Goal: Use online tool/utility: Utilize a website feature to perform a specific function

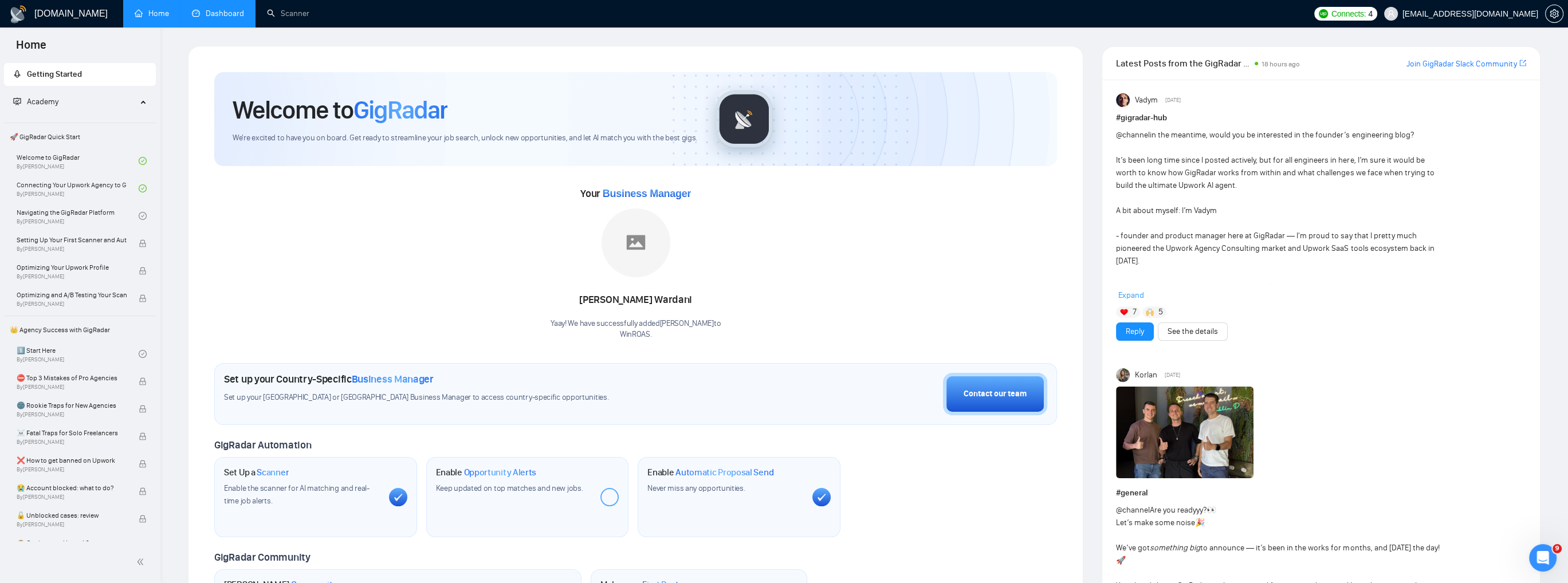
click at [239, 12] on link "Dashboard" at bounding box center [218, 13] width 52 height 10
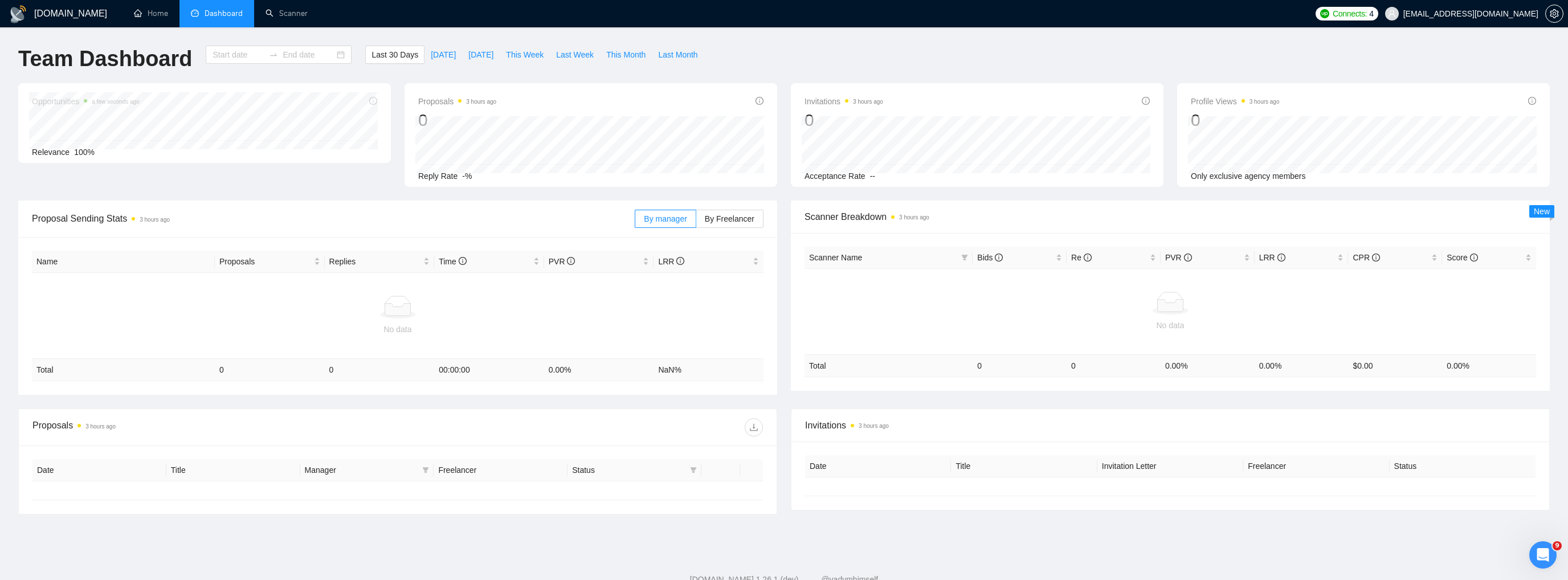
type input "[DATE]"
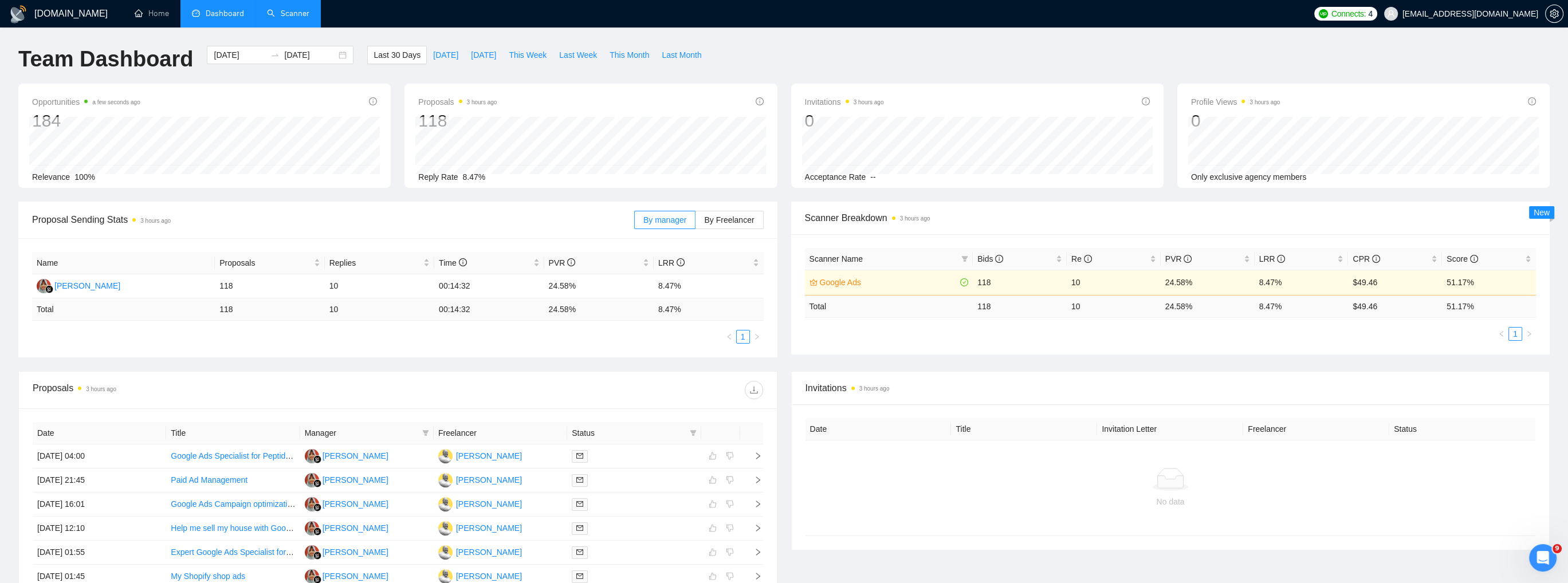
click at [282, 13] on link "Scanner" at bounding box center [288, 13] width 43 height 10
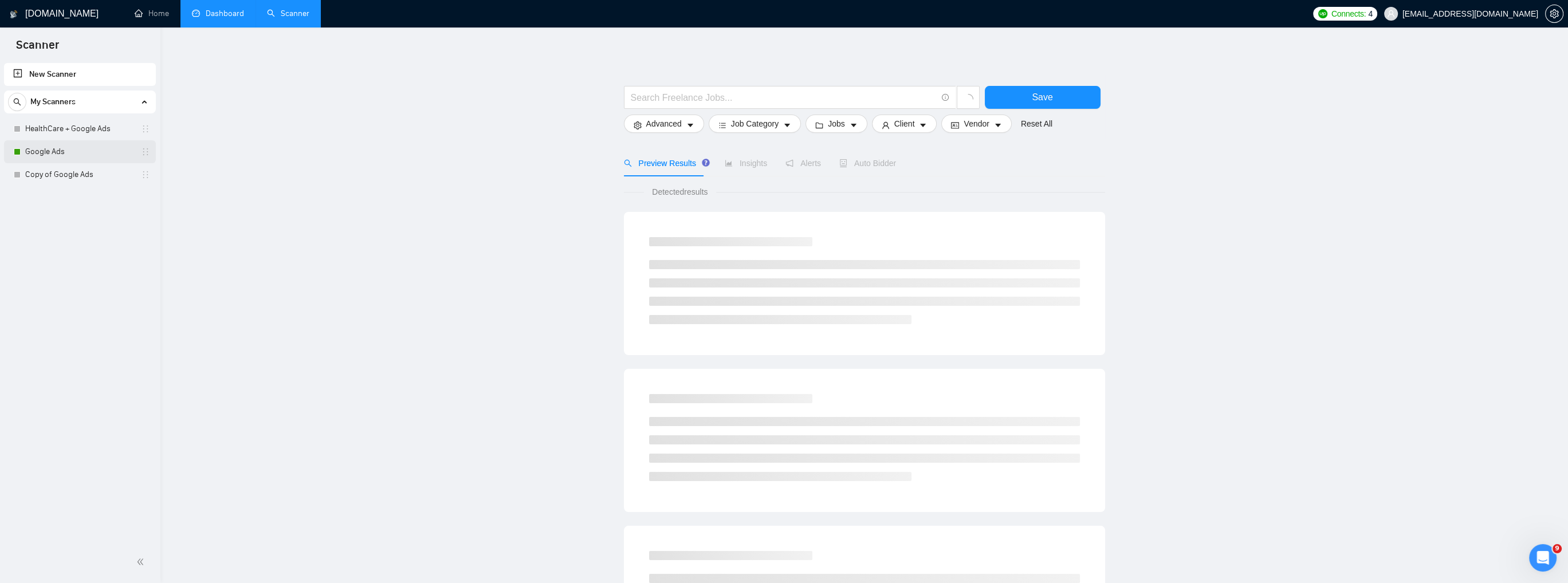
click at [31, 147] on link "Google Ads" at bounding box center [80, 152] width 109 height 23
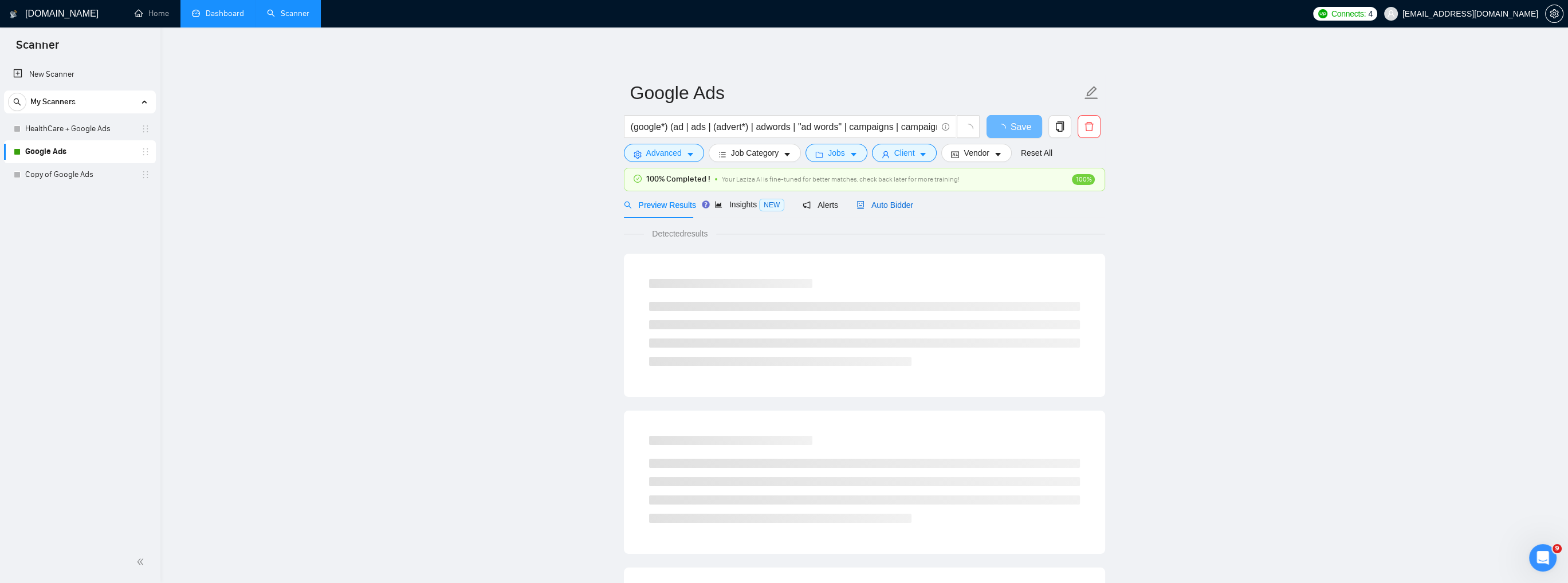
click at [887, 204] on span "Auto Bidder" at bounding box center [884, 205] width 56 height 9
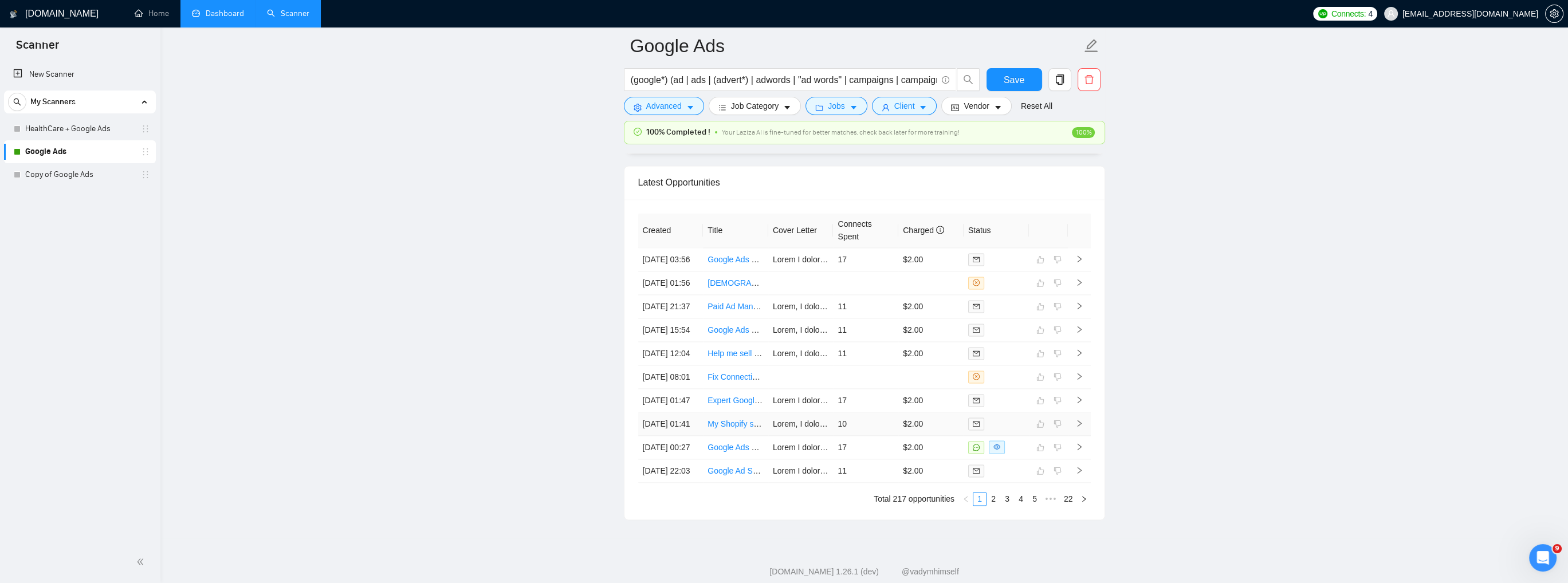
scroll to position [2863, 0]
